Goal: Understand process/instructions: Learn about a topic

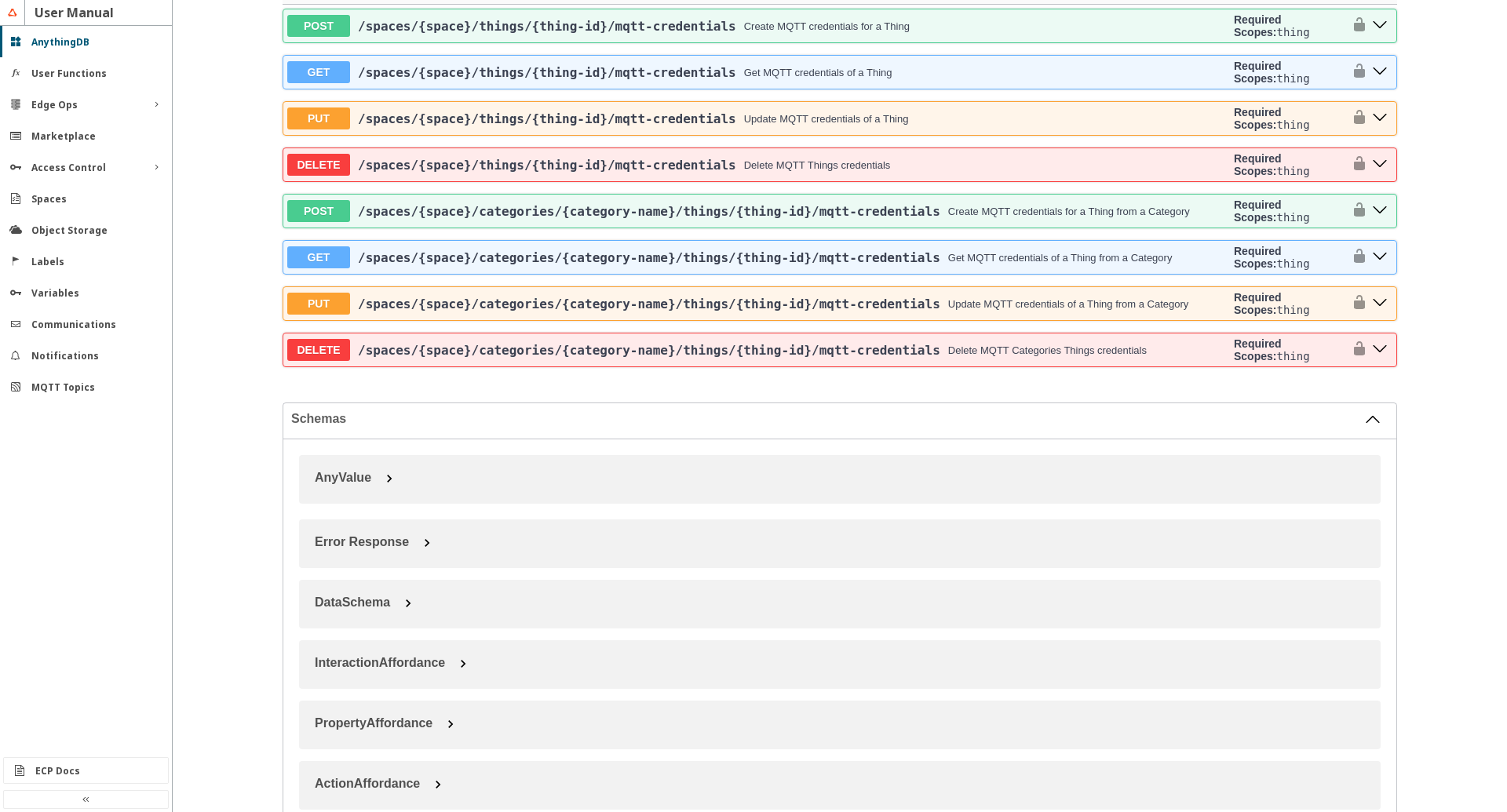
scroll to position [4813, 0]
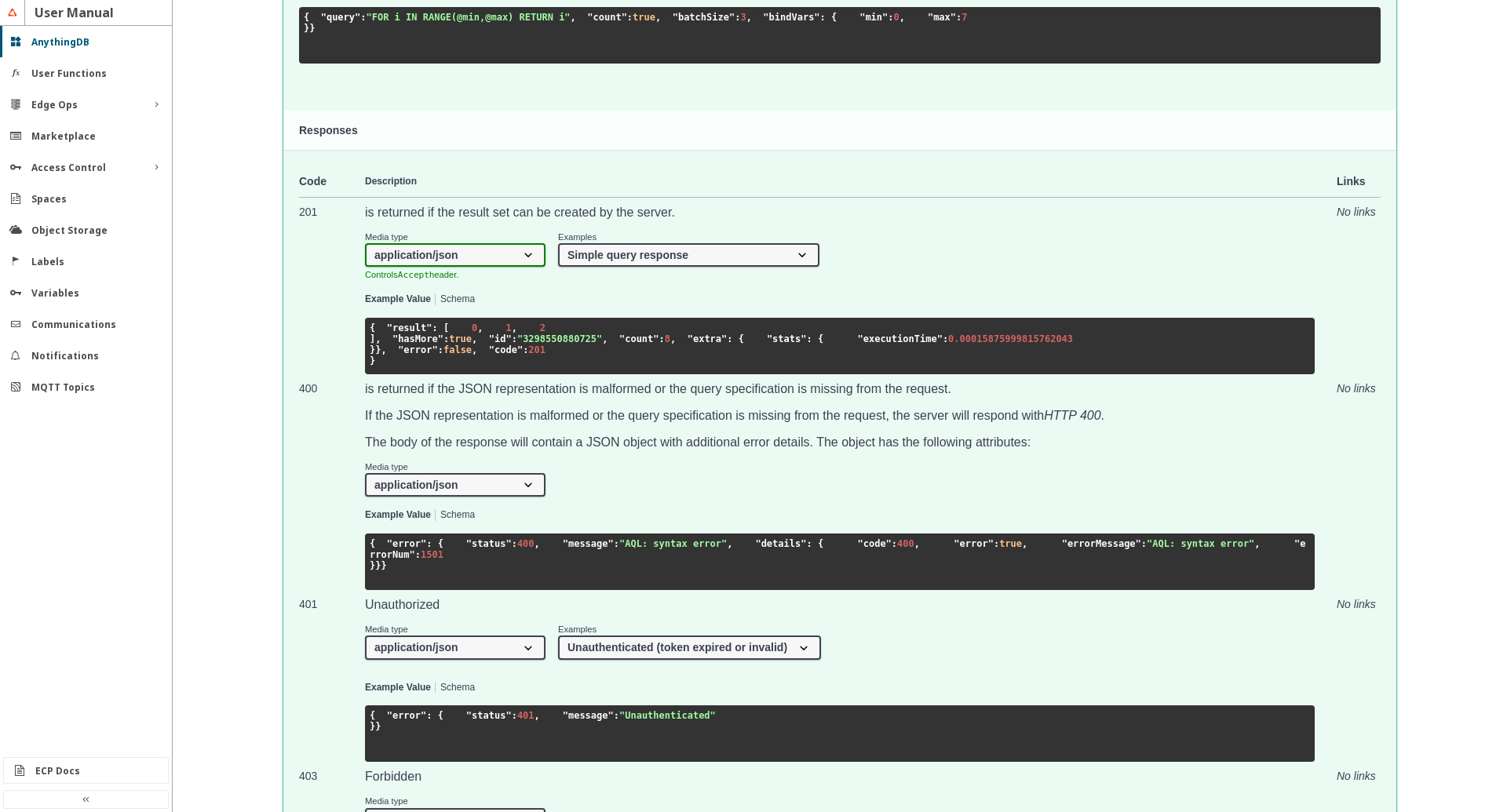
scroll to position [5440, 0]
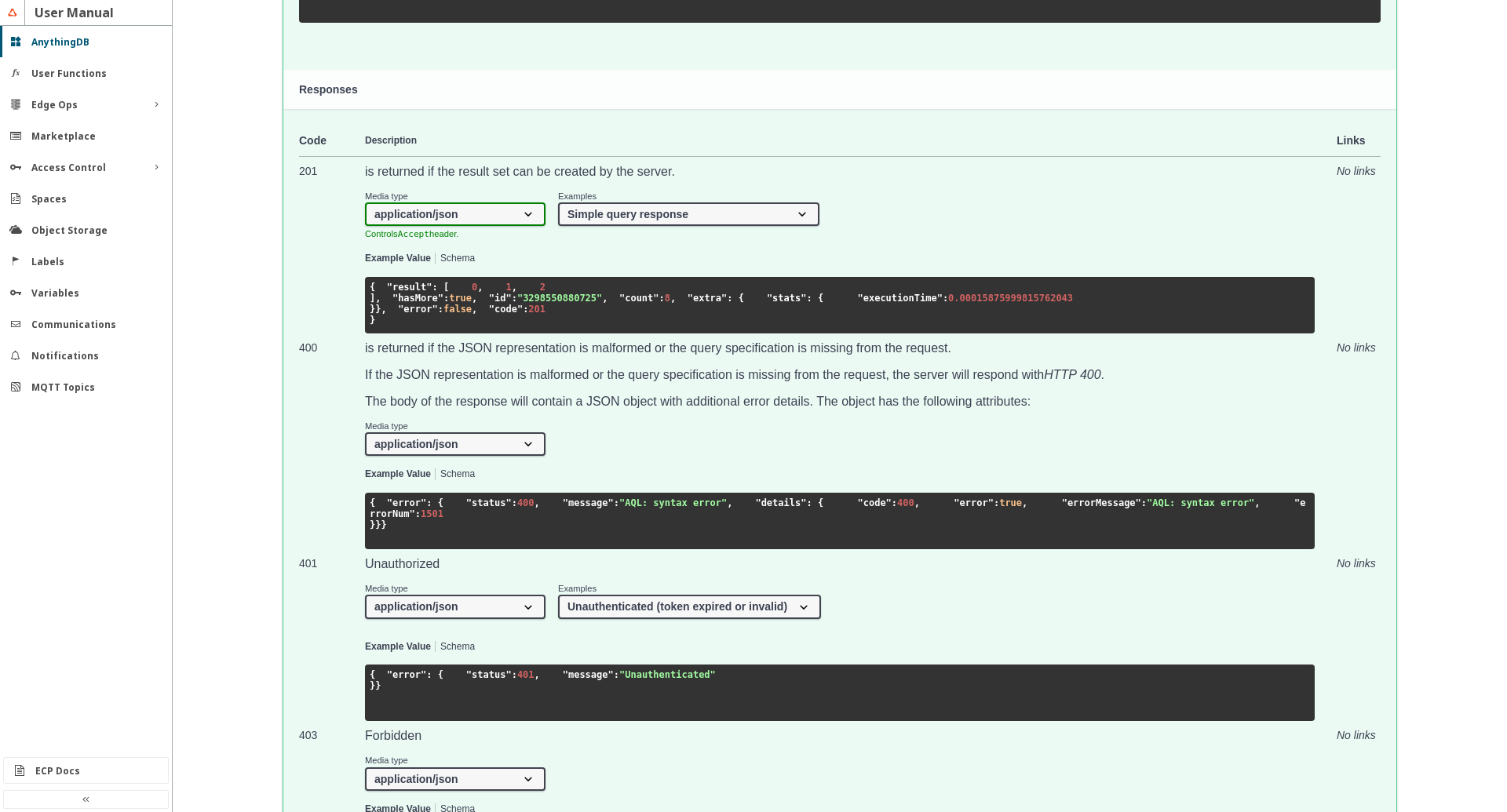
click option "Update Thing properties using custom query" at bounding box center [0, 0] width 0 height 0
select select "requestQueryRange"
click option "Simple query" at bounding box center [0, 0] width 0 height 0
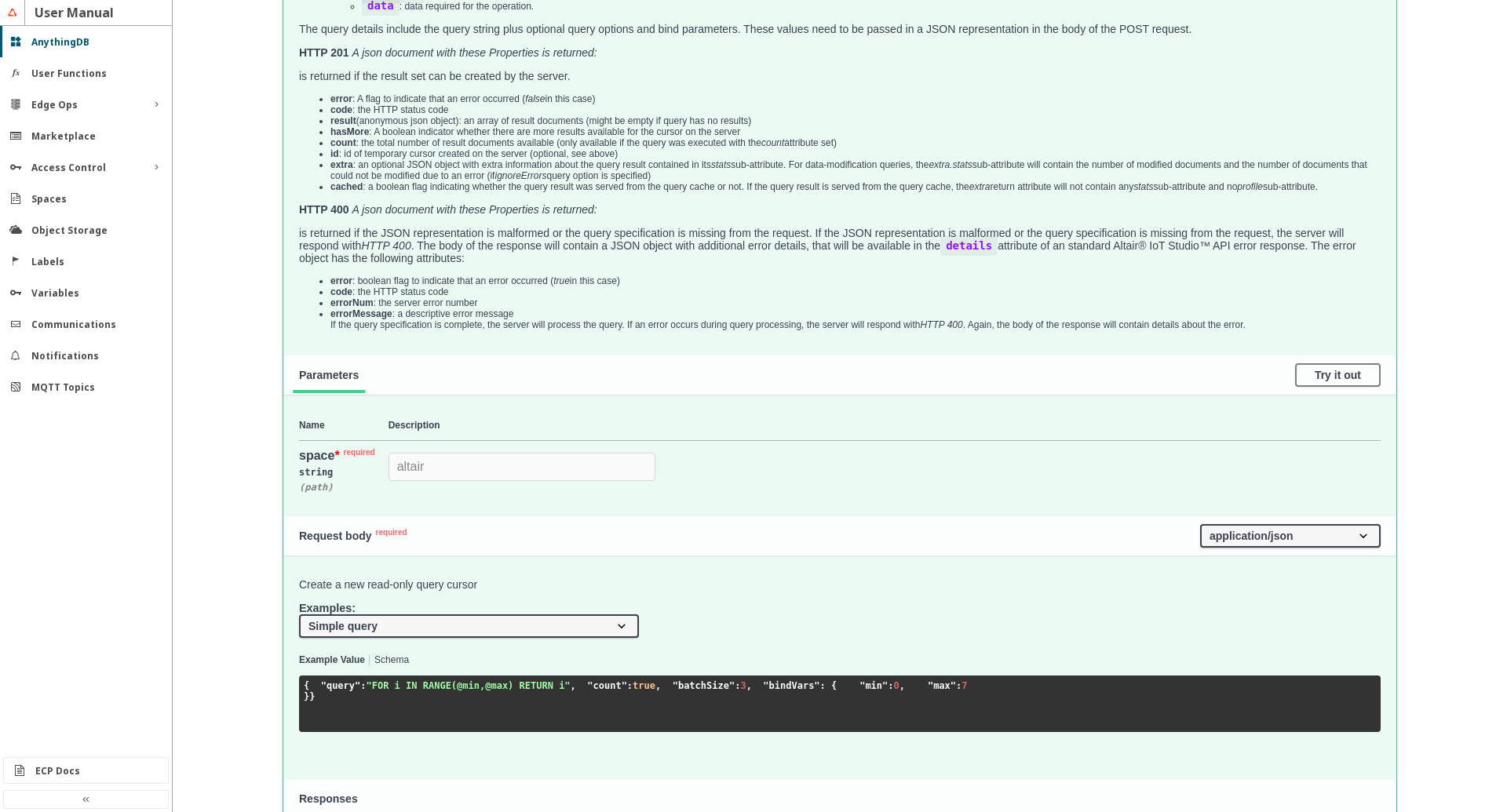
scroll to position [4724, 0]
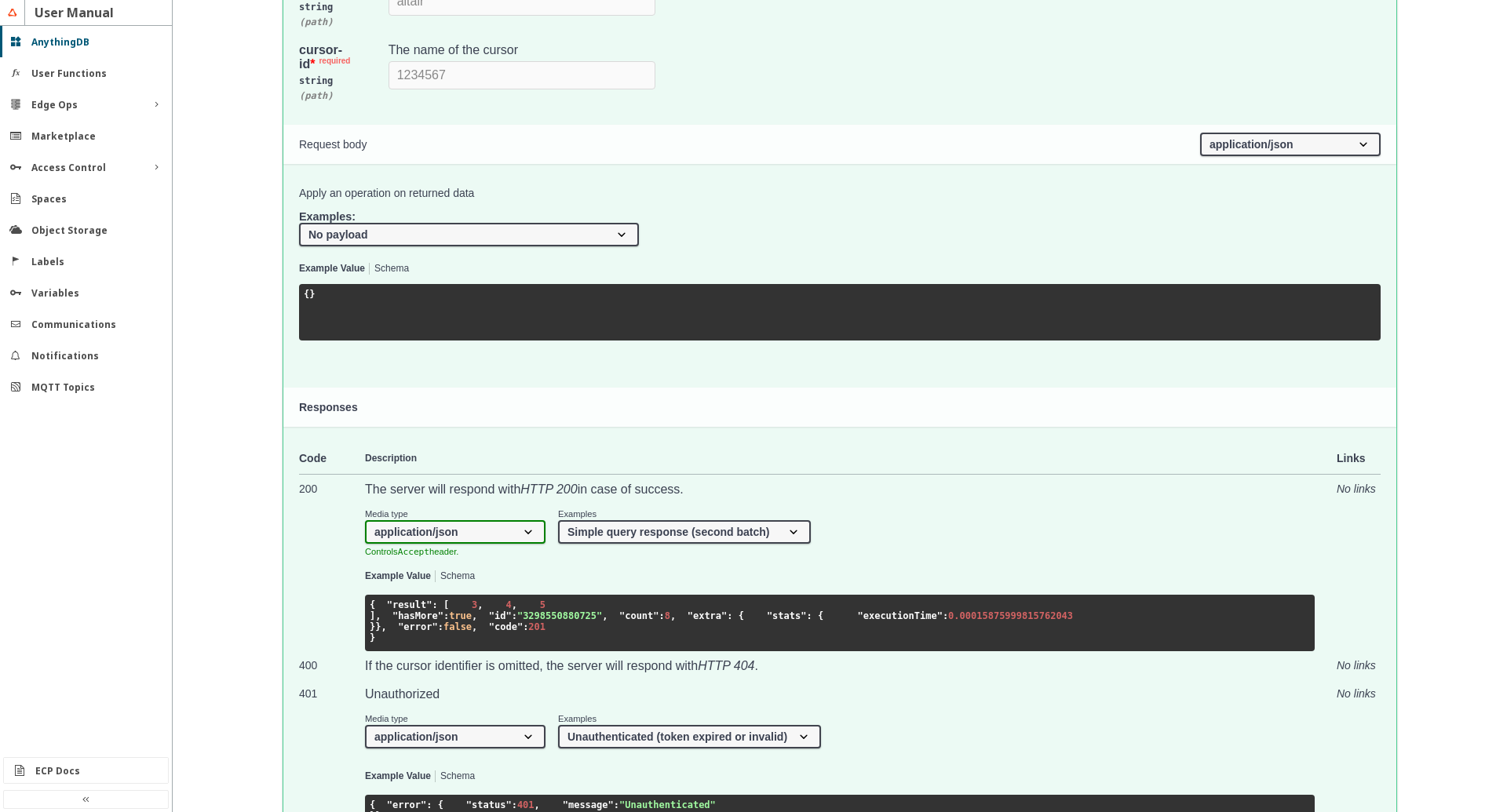
scroll to position [4902, 0]
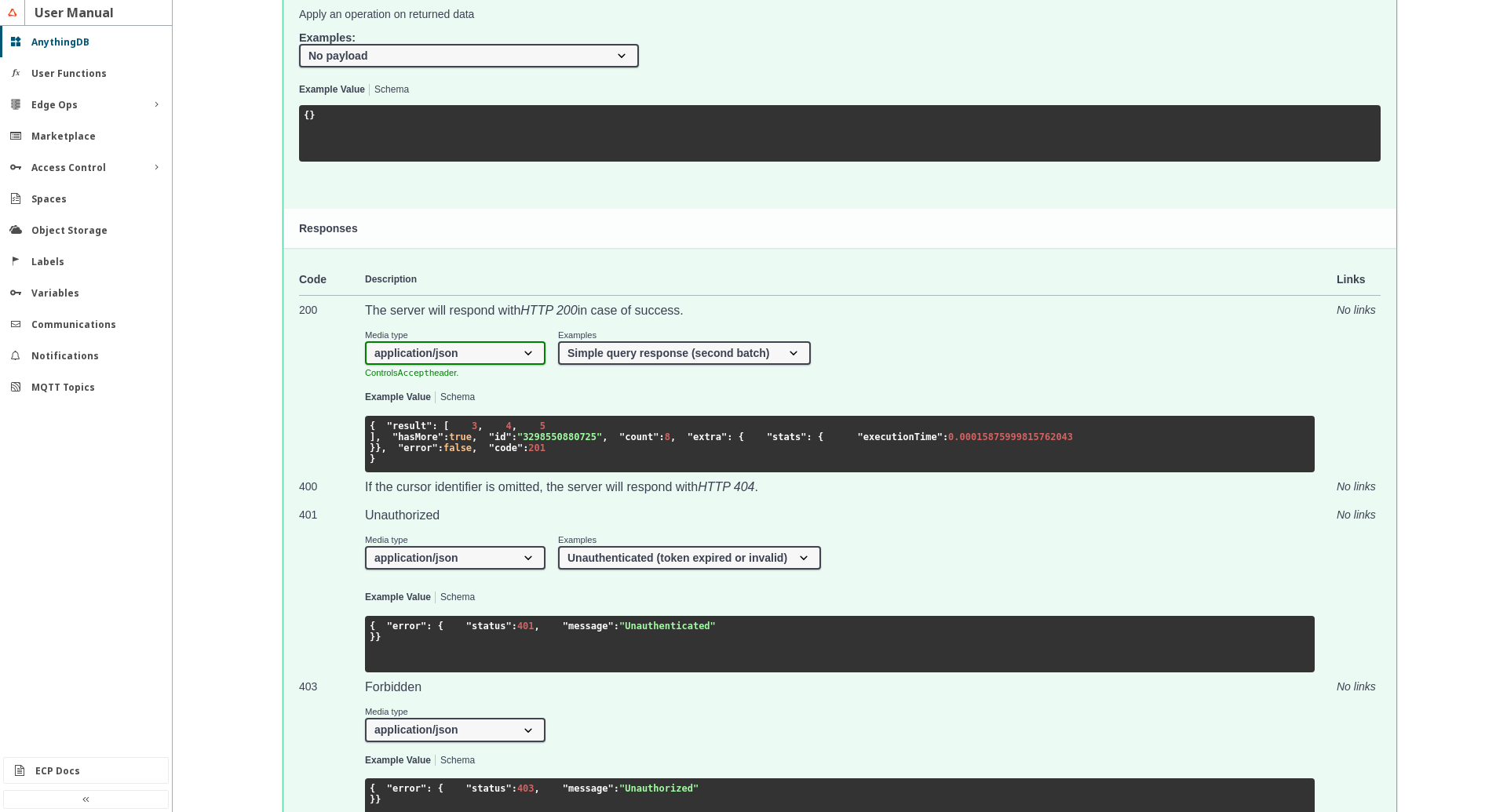
drag, startPoint x: 346, startPoint y: 149, endPoint x: 521, endPoint y: 151, distance: 175.0
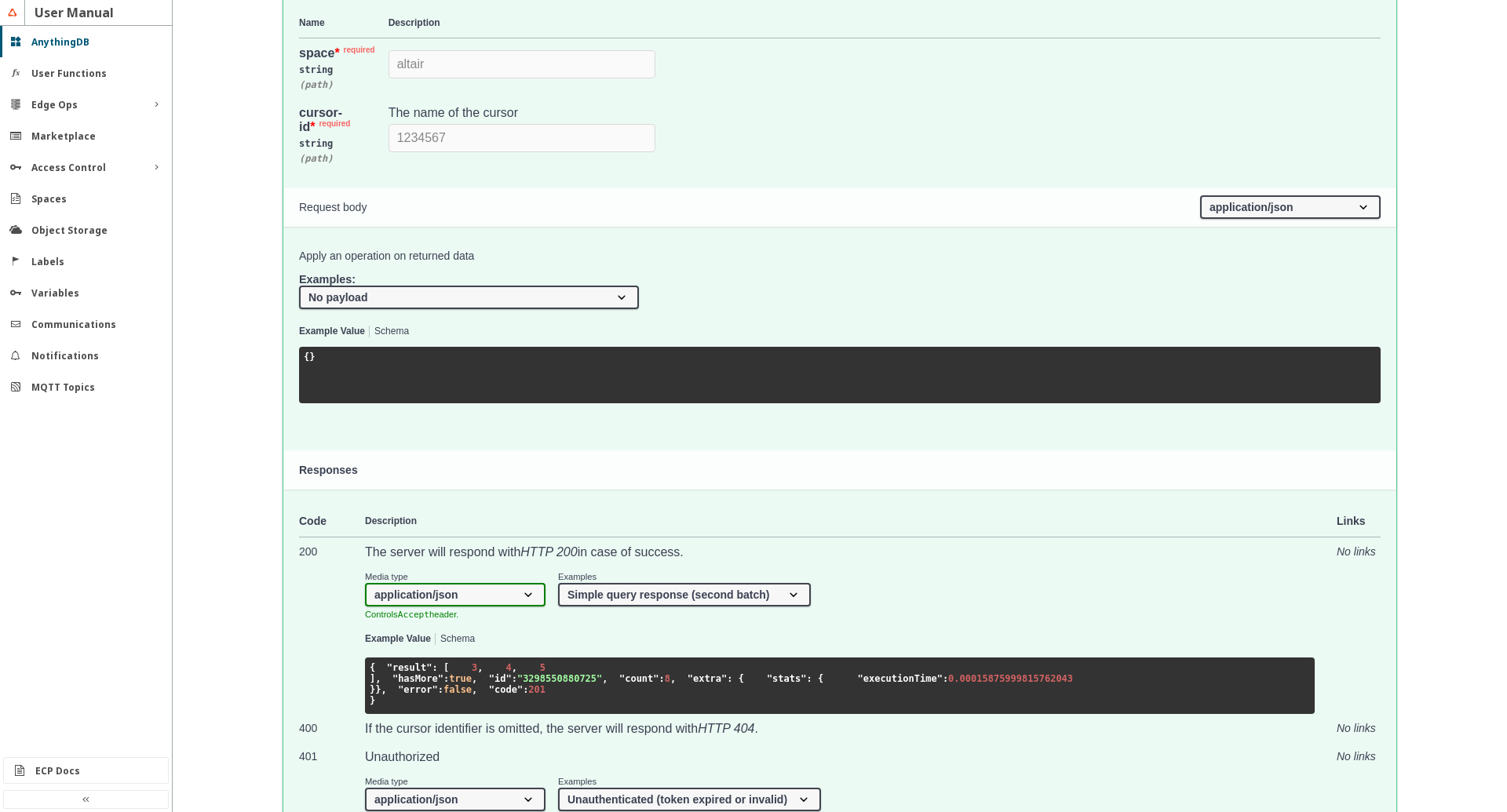
scroll to position [4545, 0]
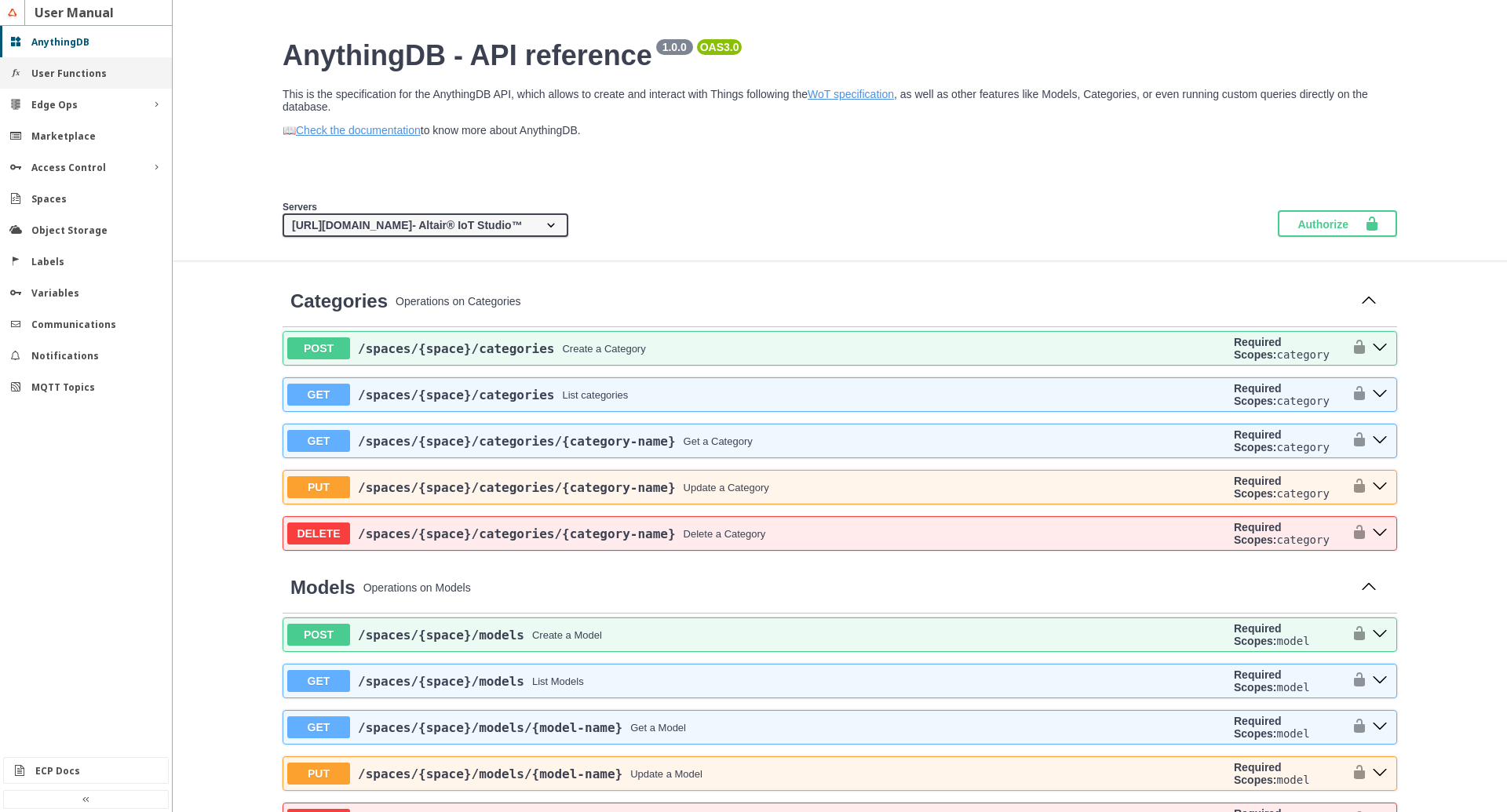
click at [118, 78] on div "User Functions" at bounding box center [92, 73] width 122 height 13
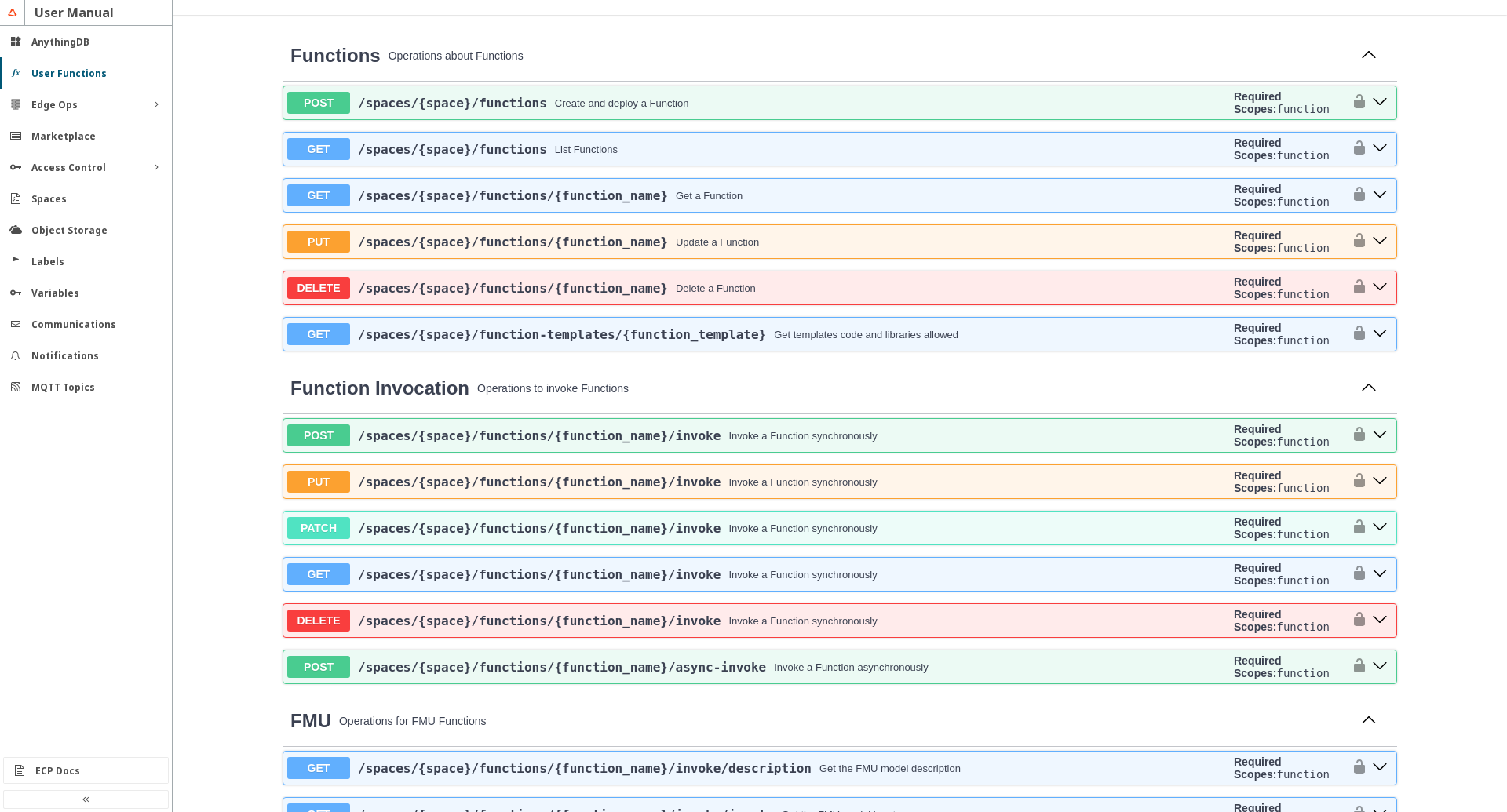
scroll to position [268, 0]
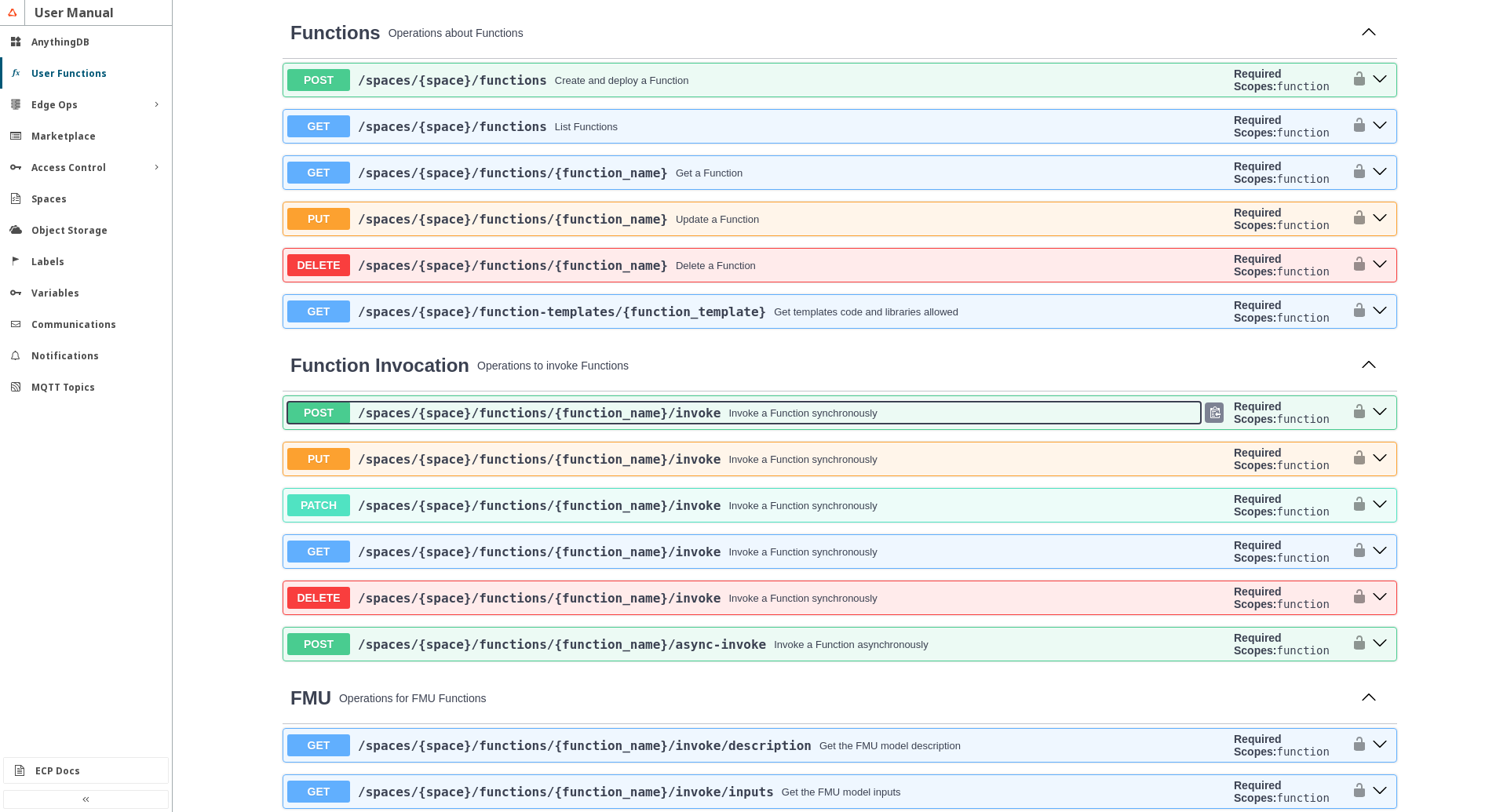
click at [987, 424] on button "POST /spaces /{space} /functions /{function_name} /invoke Invoke a Function syn…" at bounding box center [744, 412] width 913 height 22
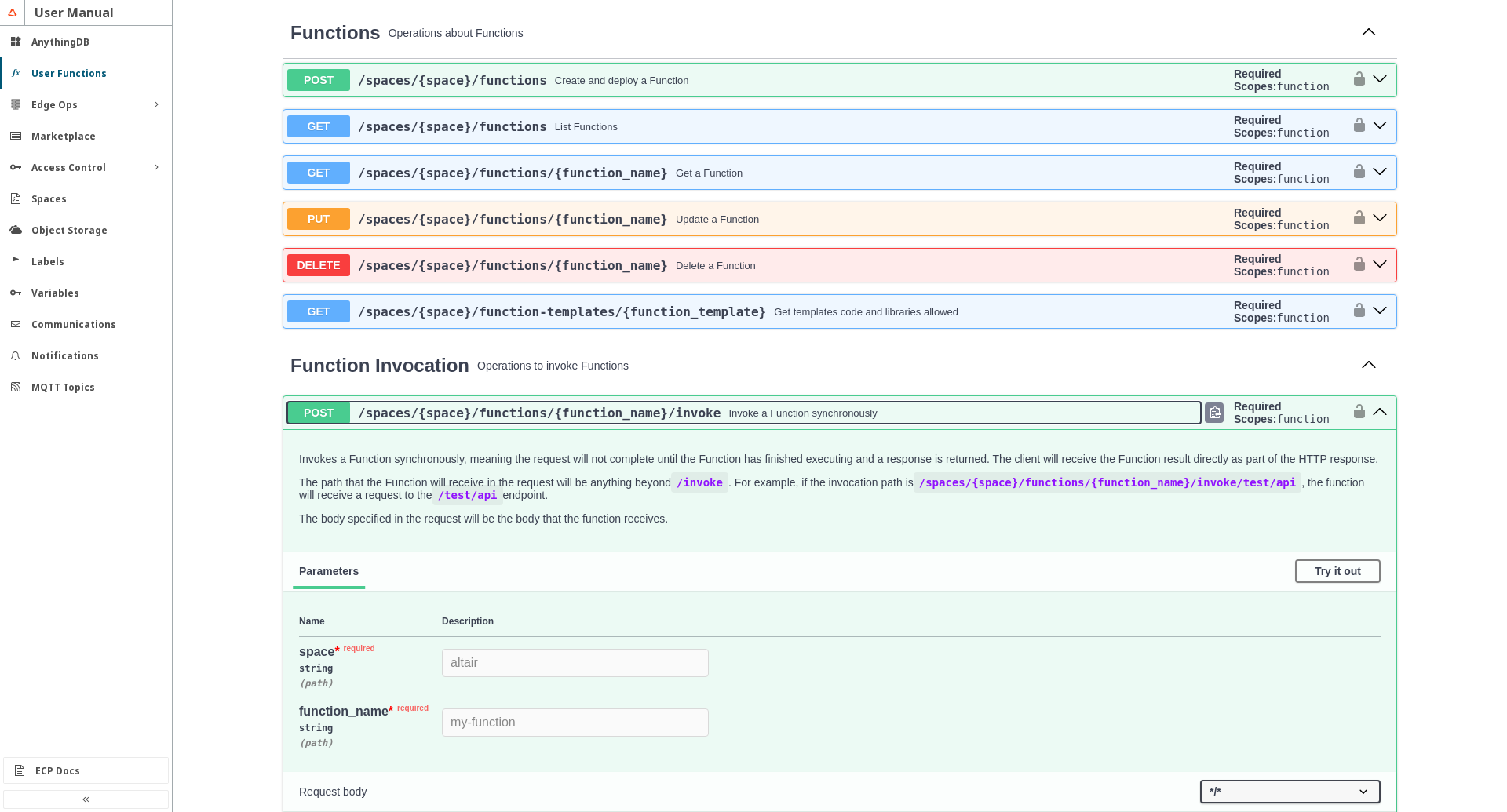
click at [987, 424] on button "POST /spaces /{space} /functions /{function_name} /invoke Invoke a Function syn…" at bounding box center [744, 412] width 913 height 22
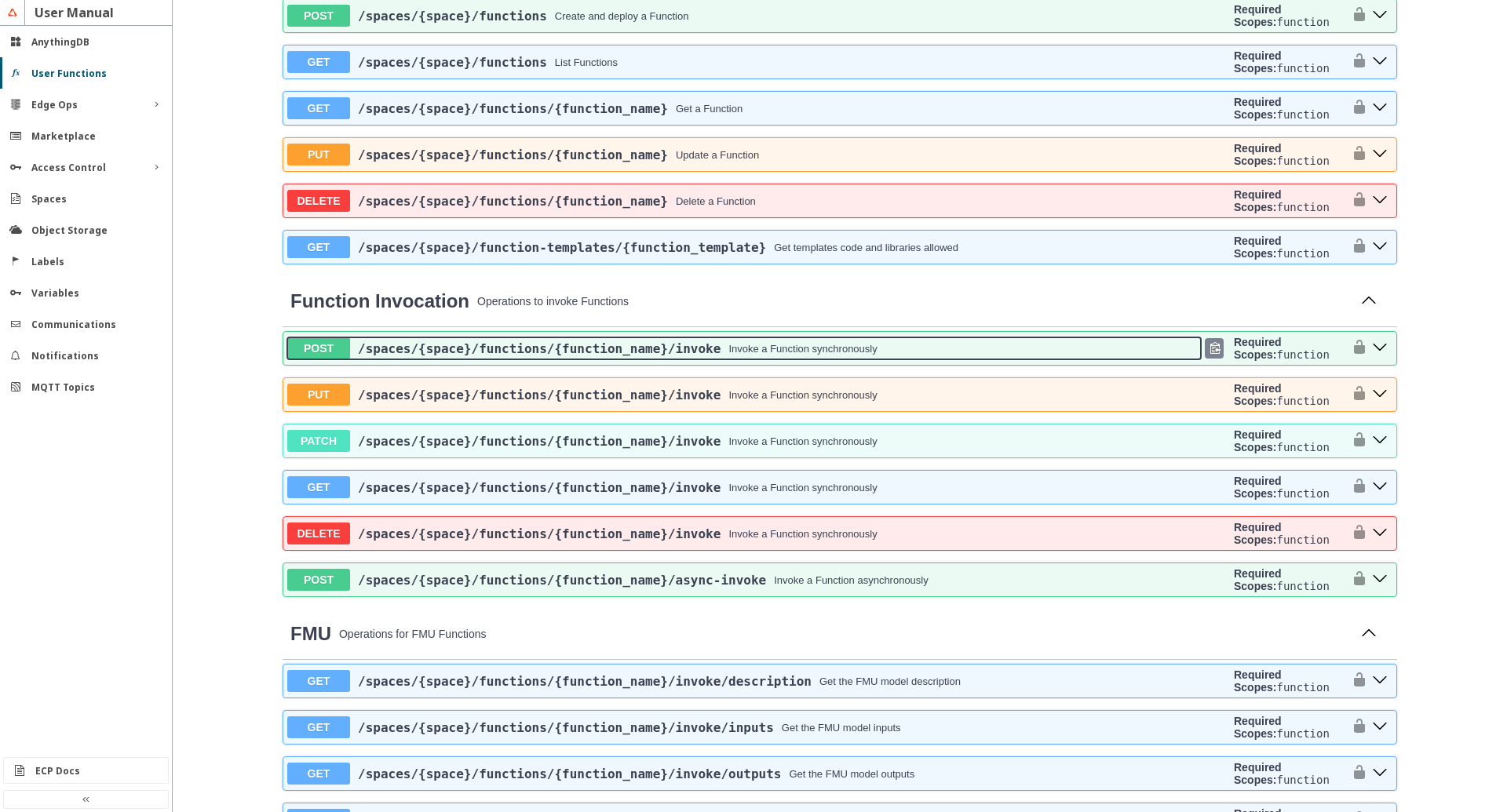
scroll to position [358, 0]
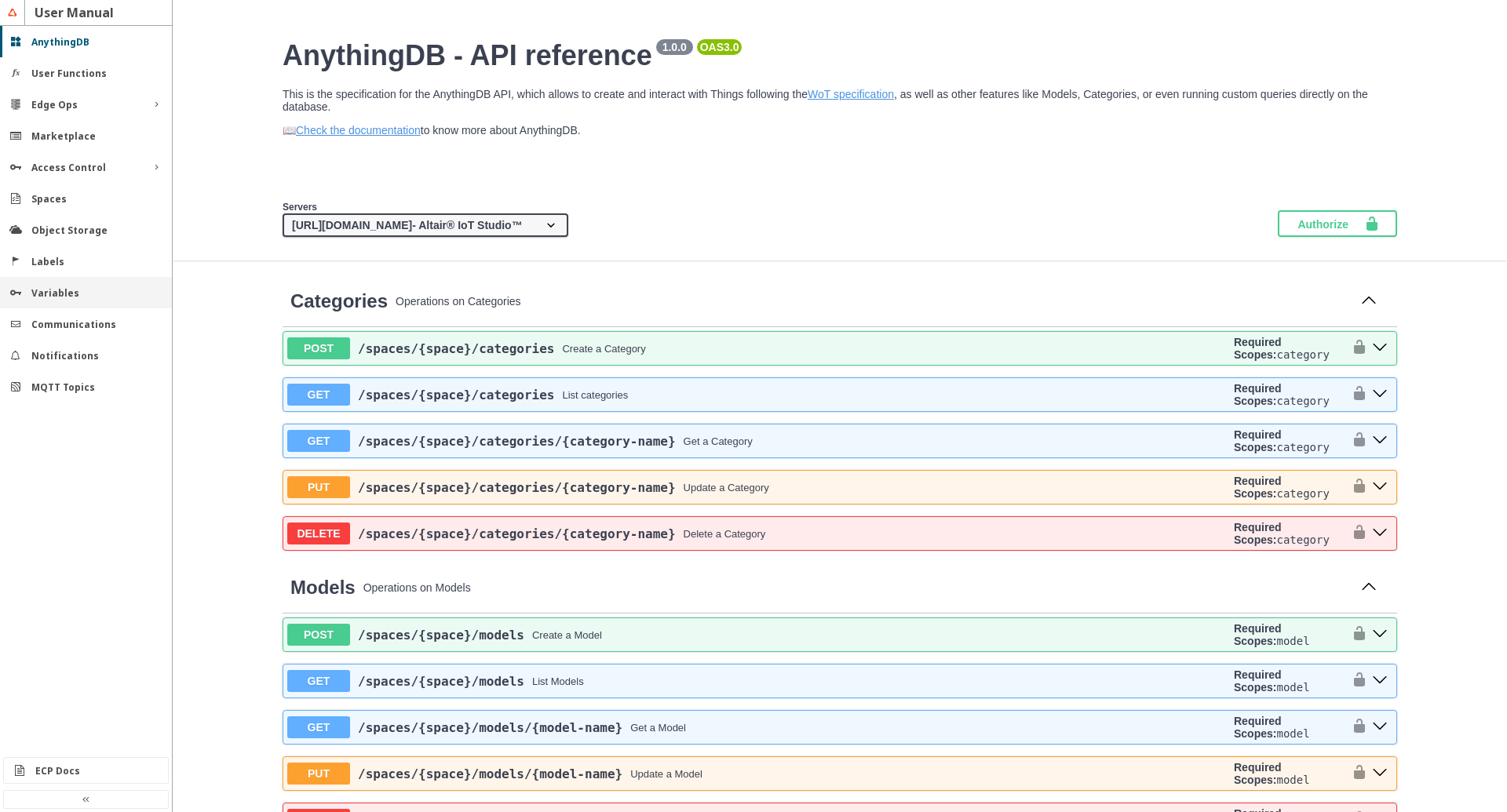
click at [0, 0] on slot "Variables" at bounding box center [0, 0] width 0 height 0
